Goal: Transaction & Acquisition: Purchase product/service

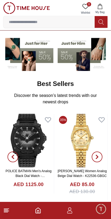
scroll to position [39, 0]
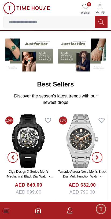
click at [32, 146] on img at bounding box center [28, 142] width 51 height 54
click at [38, 149] on img at bounding box center [28, 142] width 51 height 54
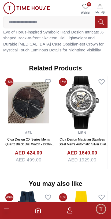
scroll to position [380, 0]
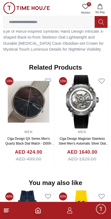
click at [85, 114] on img at bounding box center [82, 102] width 51 height 54
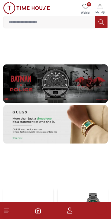
scroll to position [955, 0]
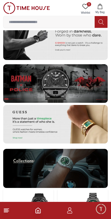
click at [38, 121] on img at bounding box center [55, 124] width 105 height 39
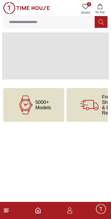
click at [45, 119] on div "5000+ Models" at bounding box center [33, 105] width 61 height 34
click at [30, 106] on icon at bounding box center [26, 105] width 10 height 10
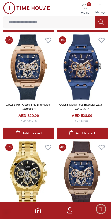
scroll to position [585, 0]
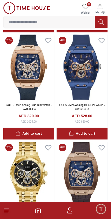
click at [22, 78] on img at bounding box center [28, 67] width 51 height 65
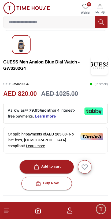
scroll to position [91, 0]
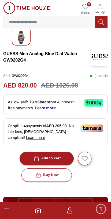
click at [93, 126] on img at bounding box center [91, 129] width 23 height 8
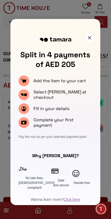
scroll to position [0, 0]
click at [86, 36] on div at bounding box center [89, 38] width 9 height 9
